Goal: Information Seeking & Learning: Compare options

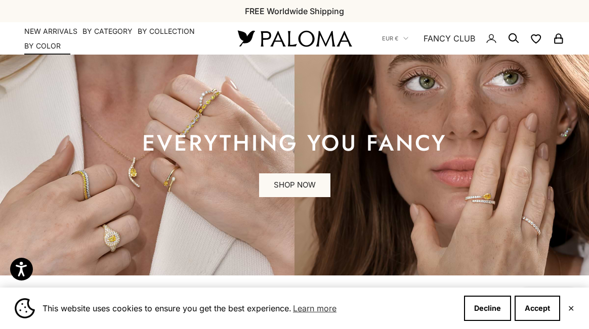
click at [58, 30] on link "NEW ARRIVALS" at bounding box center [50, 31] width 53 height 10
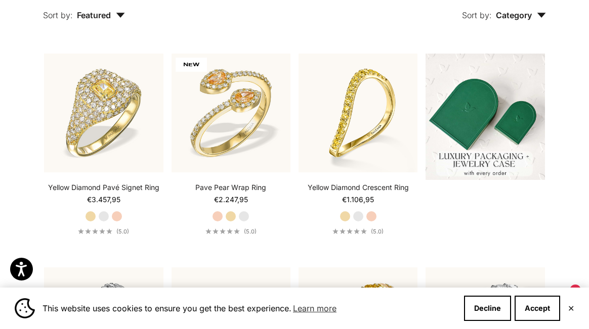
scroll to position [234, 0]
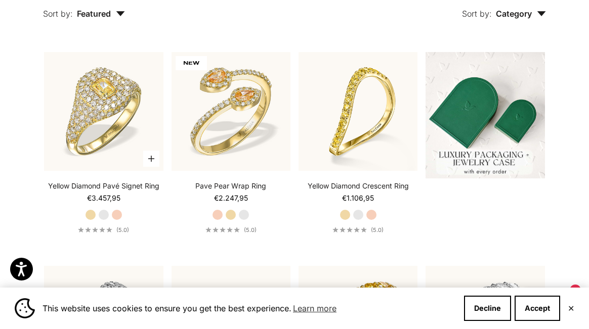
click at [106, 215] on label "White Gold" at bounding box center [103, 214] width 11 height 11
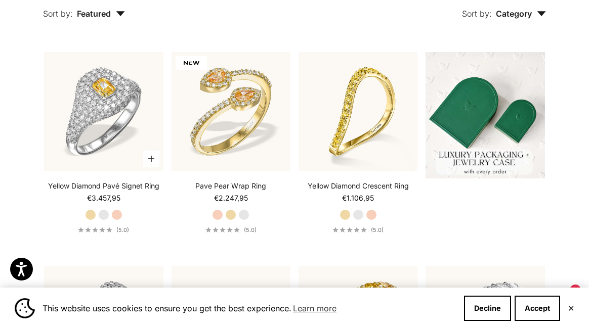
click at [115, 215] on label "Rose Gold" at bounding box center [116, 214] width 11 height 11
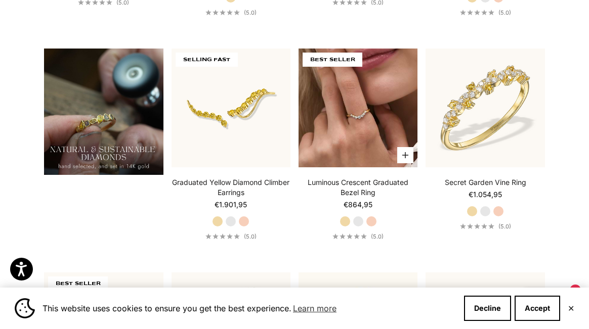
scroll to position [677, 0]
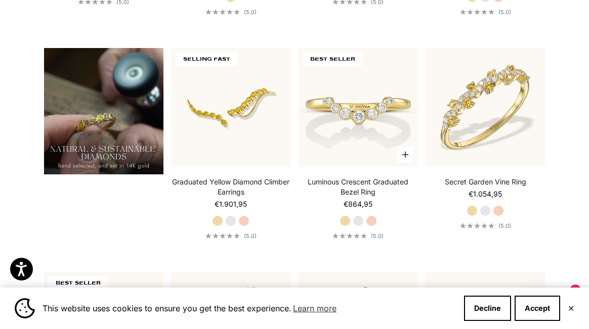
click at [355, 224] on label "White Gold" at bounding box center [357, 220] width 11 height 11
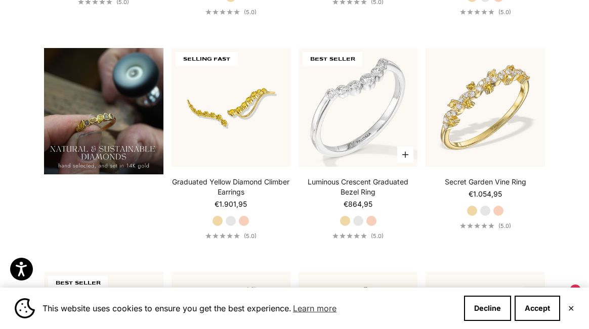
click at [373, 219] on label "Rose Gold" at bounding box center [371, 220] width 11 height 11
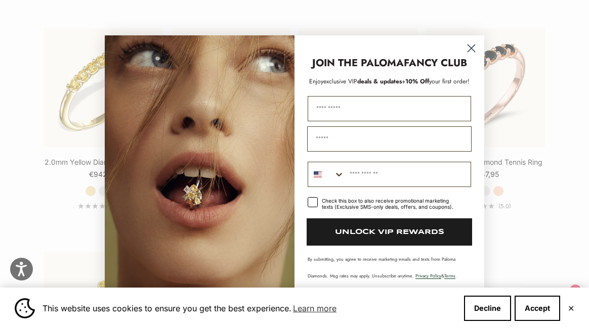
scroll to position [1386, 0]
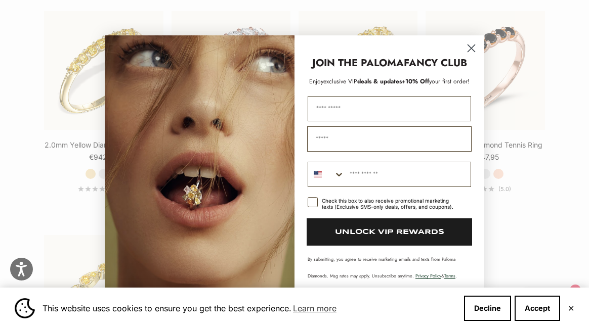
click at [469, 51] on circle "Close dialog" at bounding box center [471, 47] width 17 height 17
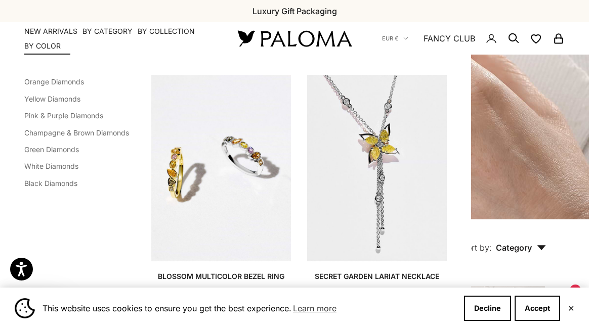
scroll to position [0, 0]
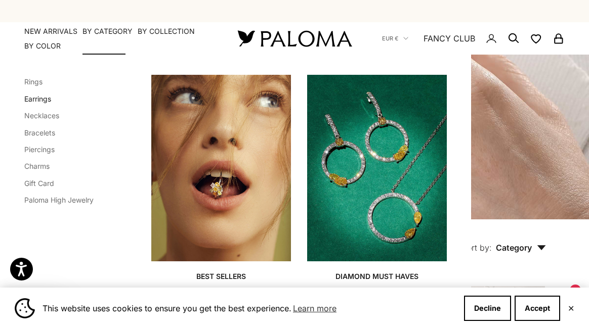
click at [42, 99] on link "Earrings" at bounding box center [37, 99] width 27 height 9
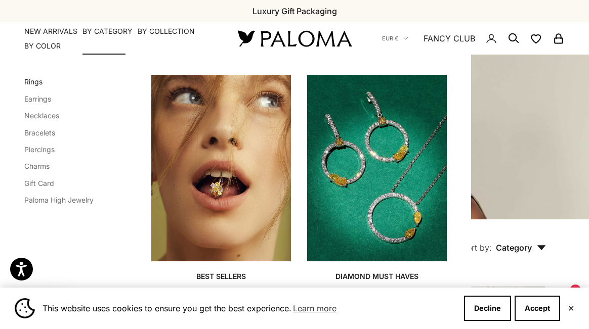
click at [31, 77] on link "Rings" at bounding box center [33, 81] width 18 height 9
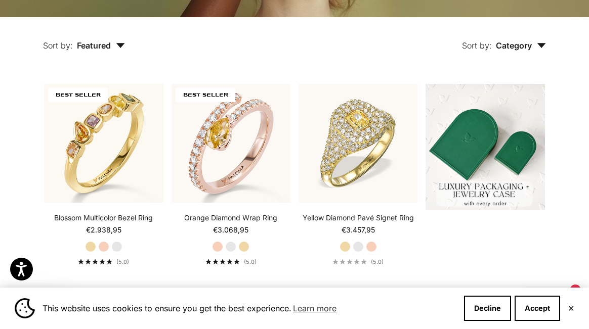
scroll to position [210, 0]
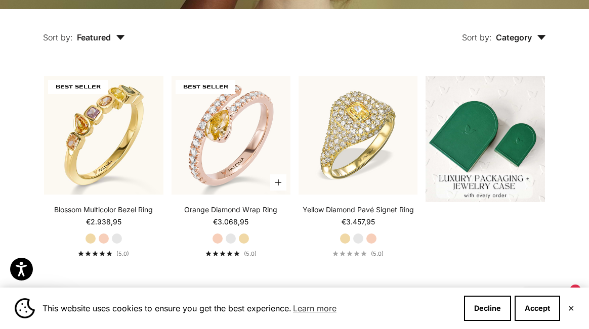
click at [229, 238] on label "White Gold" at bounding box center [230, 238] width 11 height 11
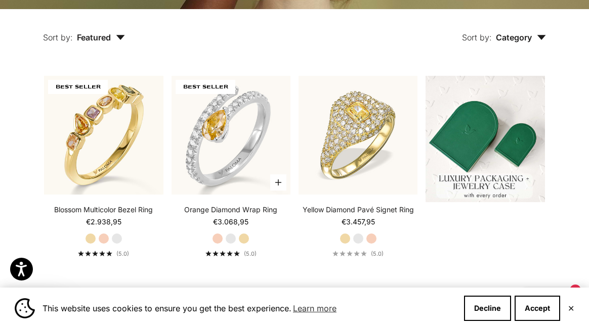
click at [243, 242] on label "Yellow Gold" at bounding box center [243, 238] width 11 height 11
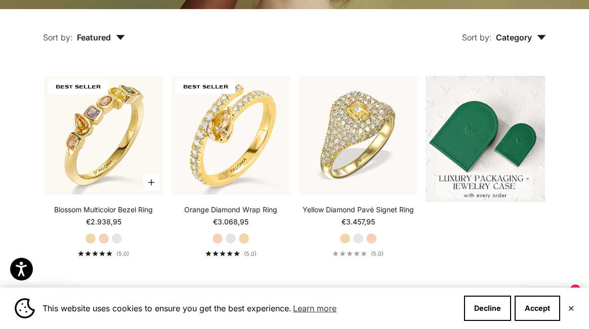
click at [101, 243] on label "Rose Gold" at bounding box center [103, 238] width 11 height 11
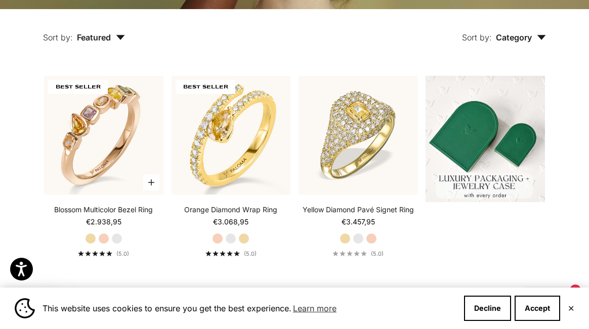
click at [118, 241] on label "White Gold" at bounding box center [116, 238] width 11 height 11
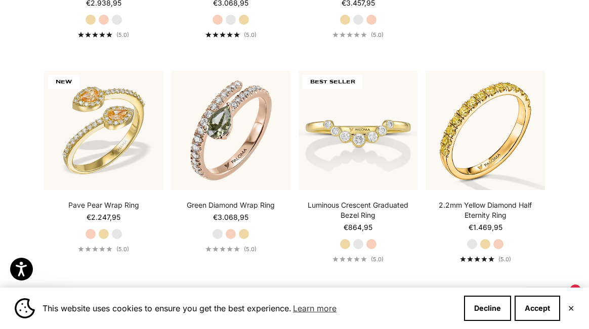
scroll to position [430, 0]
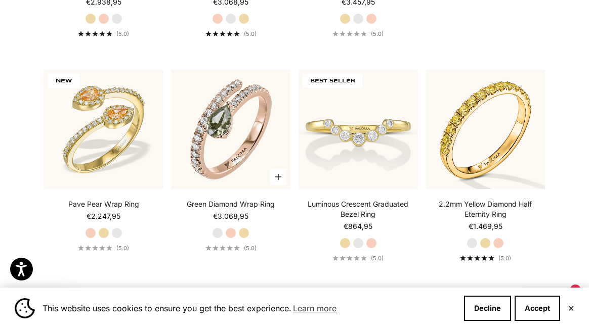
click at [231, 227] on div "Green Diamond Wrap Ring Starting at €3.068,95 White Gold Rose Gold Yellow Gold …" at bounding box center [230, 225] width 119 height 53
click at [231, 232] on label "Rose Gold" at bounding box center [230, 233] width 11 height 11
click at [241, 232] on label "Yellow Gold" at bounding box center [243, 233] width 11 height 11
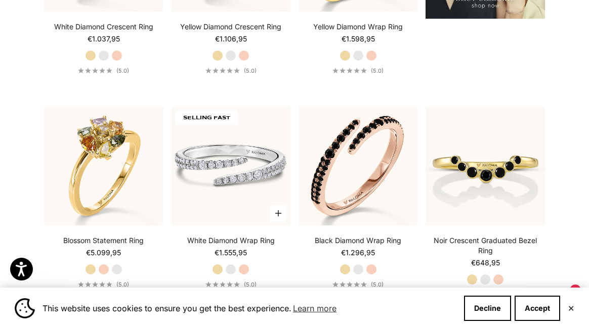
scroll to position [1290, 0]
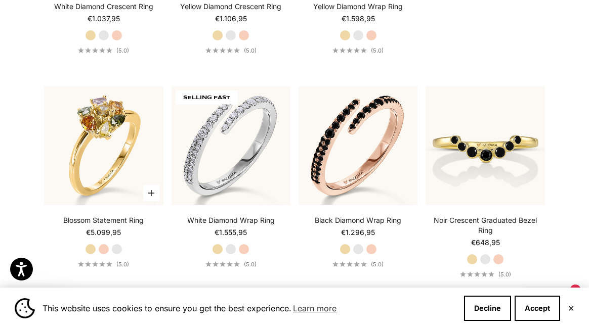
click at [103, 255] on label "Rose Gold" at bounding box center [103, 249] width 11 height 11
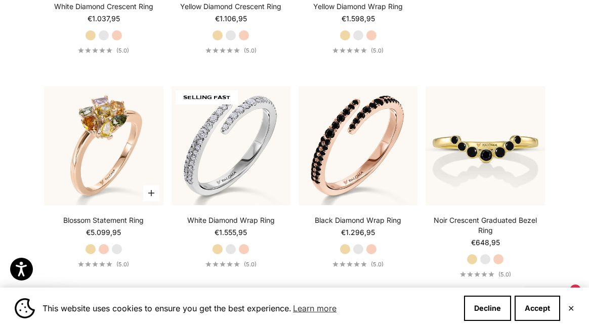
click at [118, 255] on label "White Gold" at bounding box center [116, 249] width 11 height 11
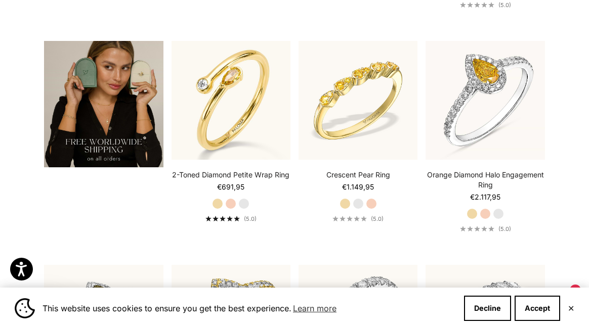
scroll to position [1580, 0]
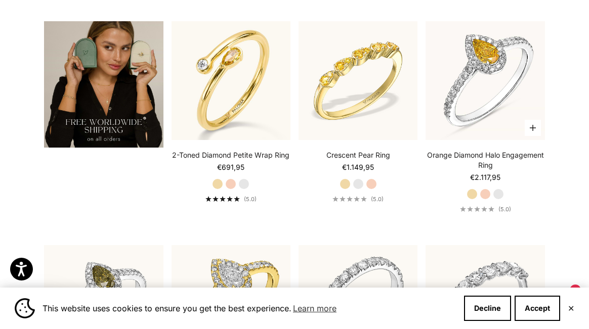
click at [485, 200] on label "Rose Gold" at bounding box center [484, 194] width 11 height 11
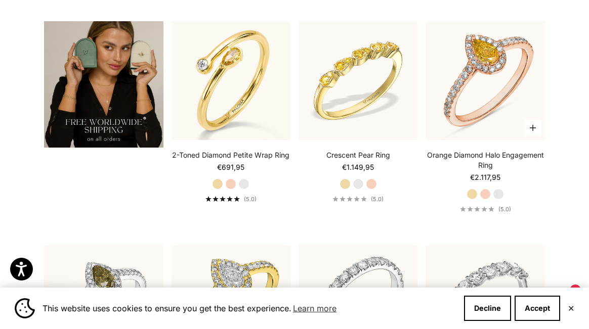
click at [497, 200] on label "White Gold" at bounding box center [498, 194] width 11 height 11
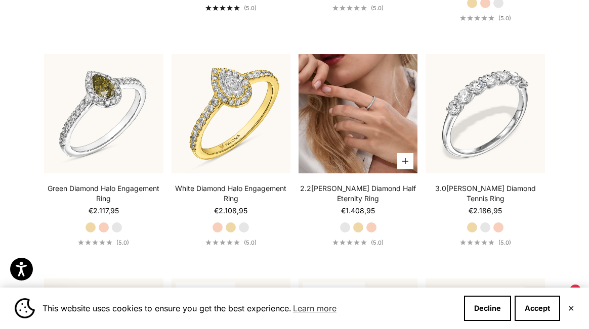
scroll to position [1773, 0]
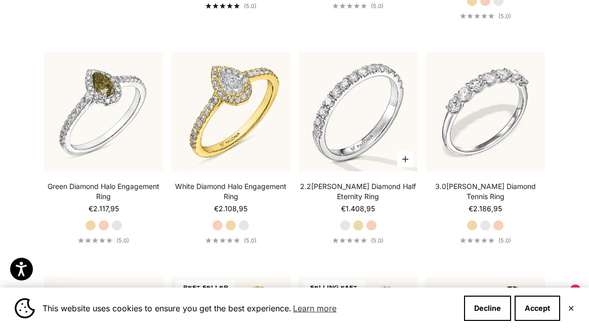
click at [353, 231] on label "Yellow Gold" at bounding box center [357, 225] width 11 height 11
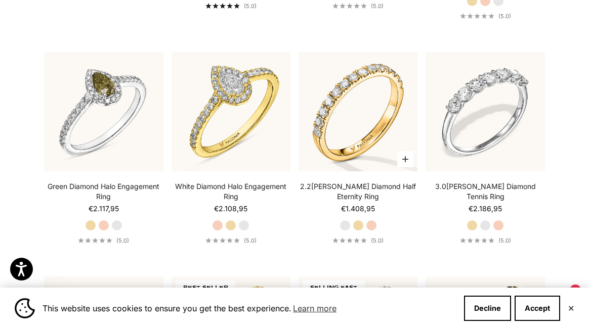
click at [368, 231] on label "Rose Gold" at bounding box center [371, 225] width 11 height 11
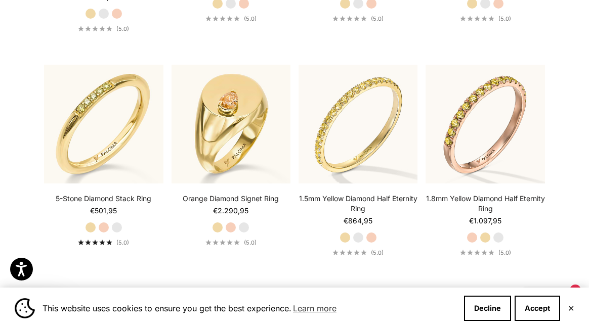
scroll to position [2213, 0]
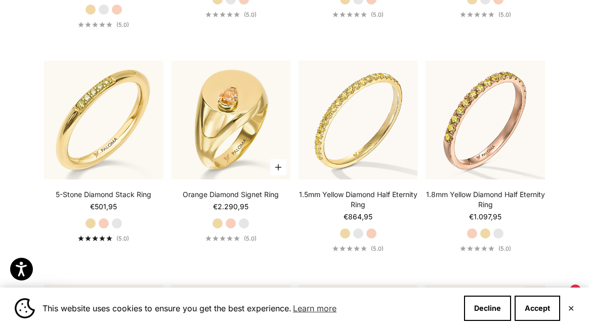
click at [229, 221] on label "Rose Gold" at bounding box center [230, 223] width 11 height 11
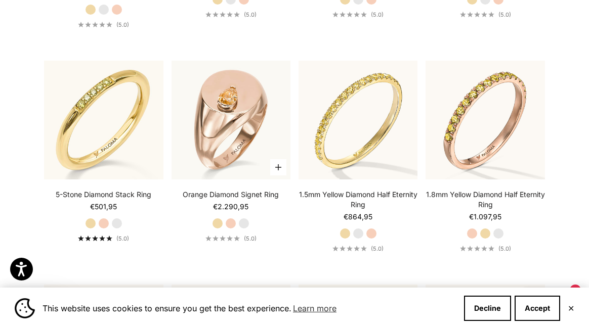
click at [246, 223] on label "White Gold" at bounding box center [243, 223] width 11 height 11
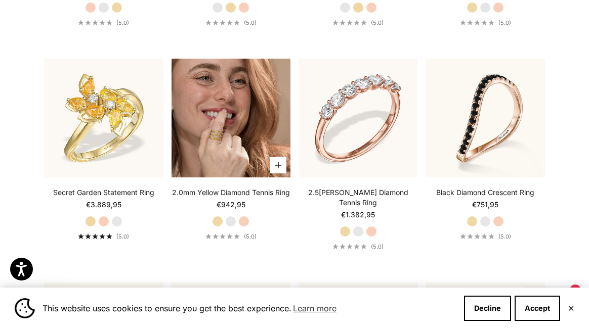
scroll to position [2888, 0]
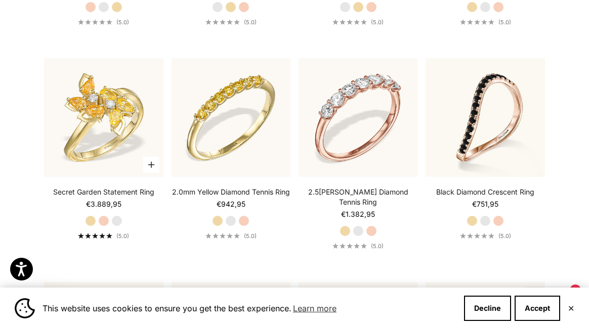
click at [108, 220] on label "Rose Gold" at bounding box center [103, 220] width 11 height 11
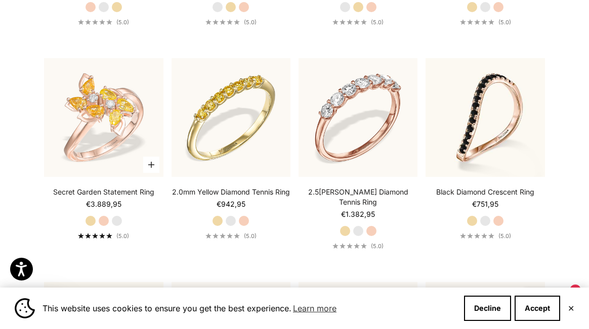
click at [119, 220] on label "White Gold" at bounding box center [116, 220] width 11 height 11
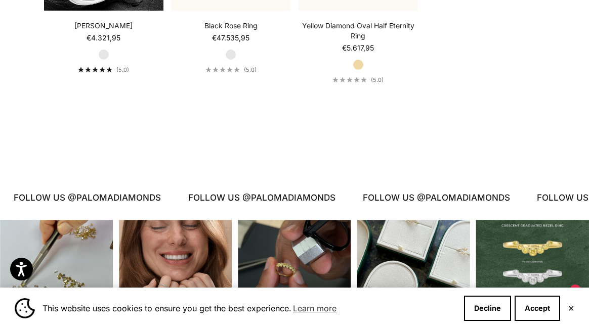
scroll to position [3942, 0]
